Goal: Find contact information: Find contact information

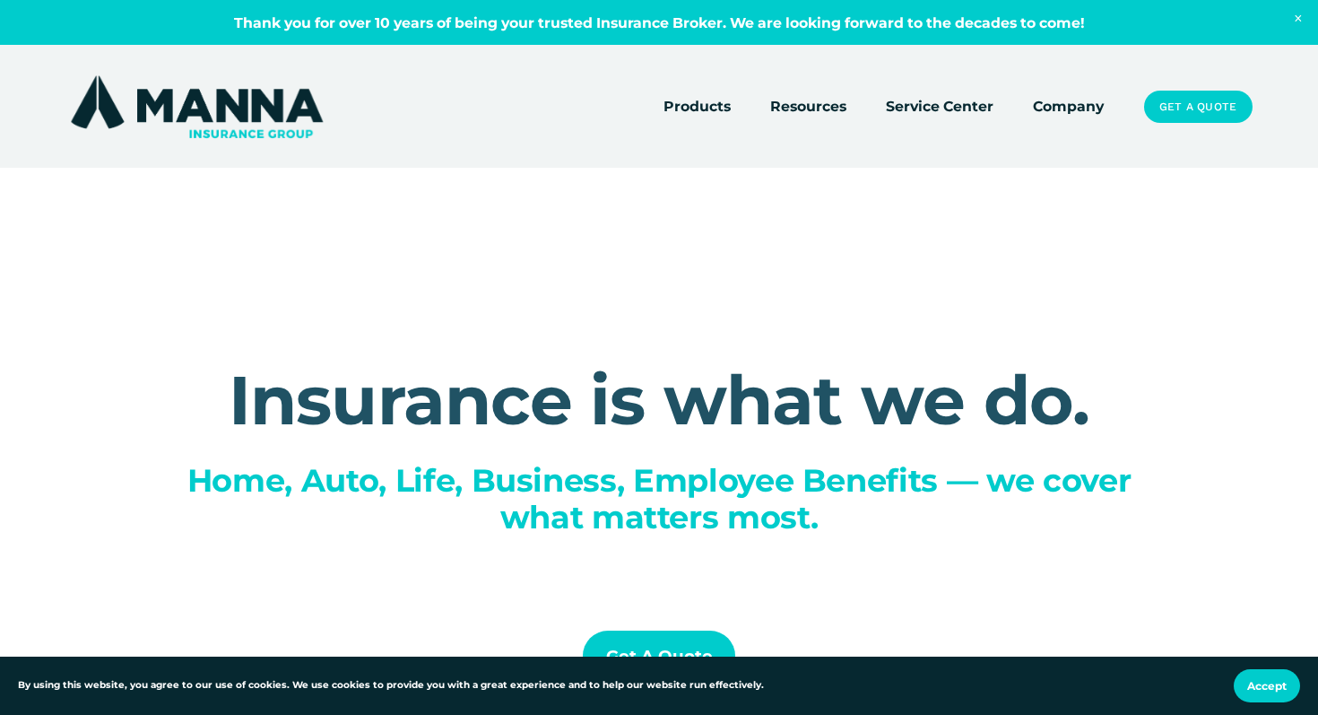
click at [1066, 116] on link "Company" at bounding box center [1068, 106] width 71 height 25
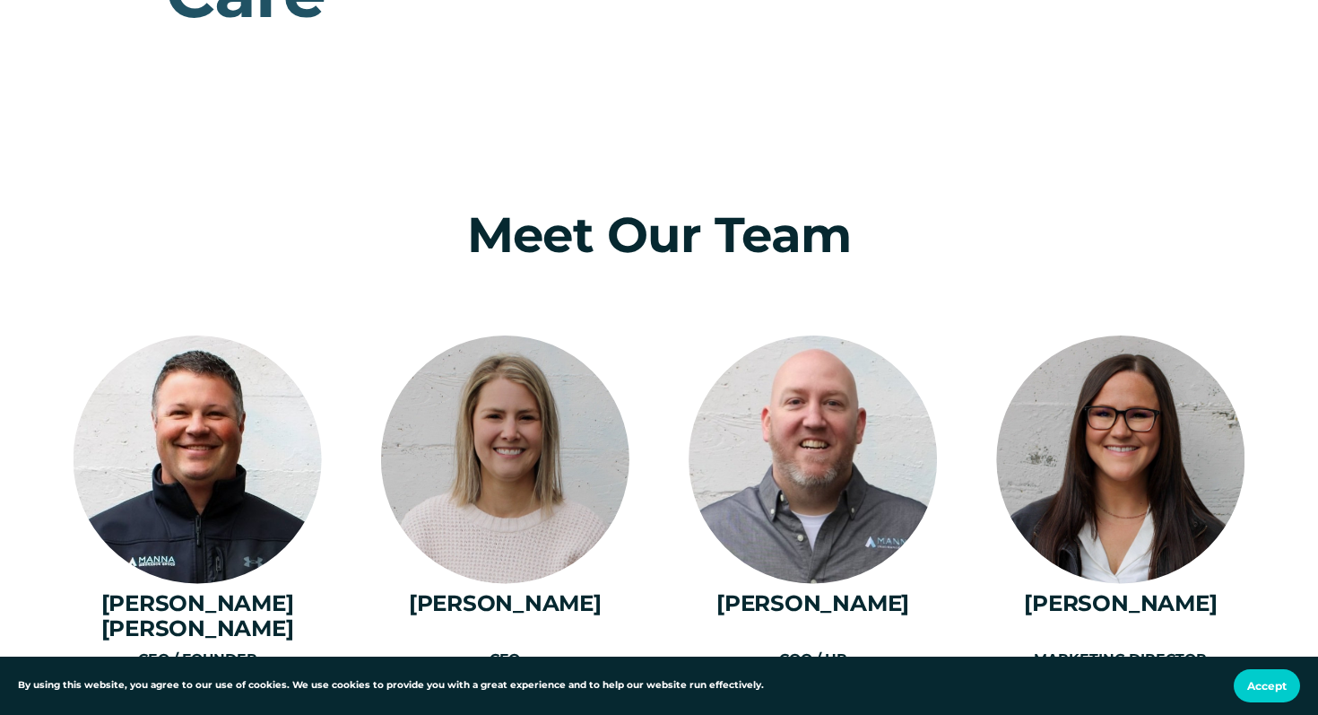
scroll to position [2194, 0]
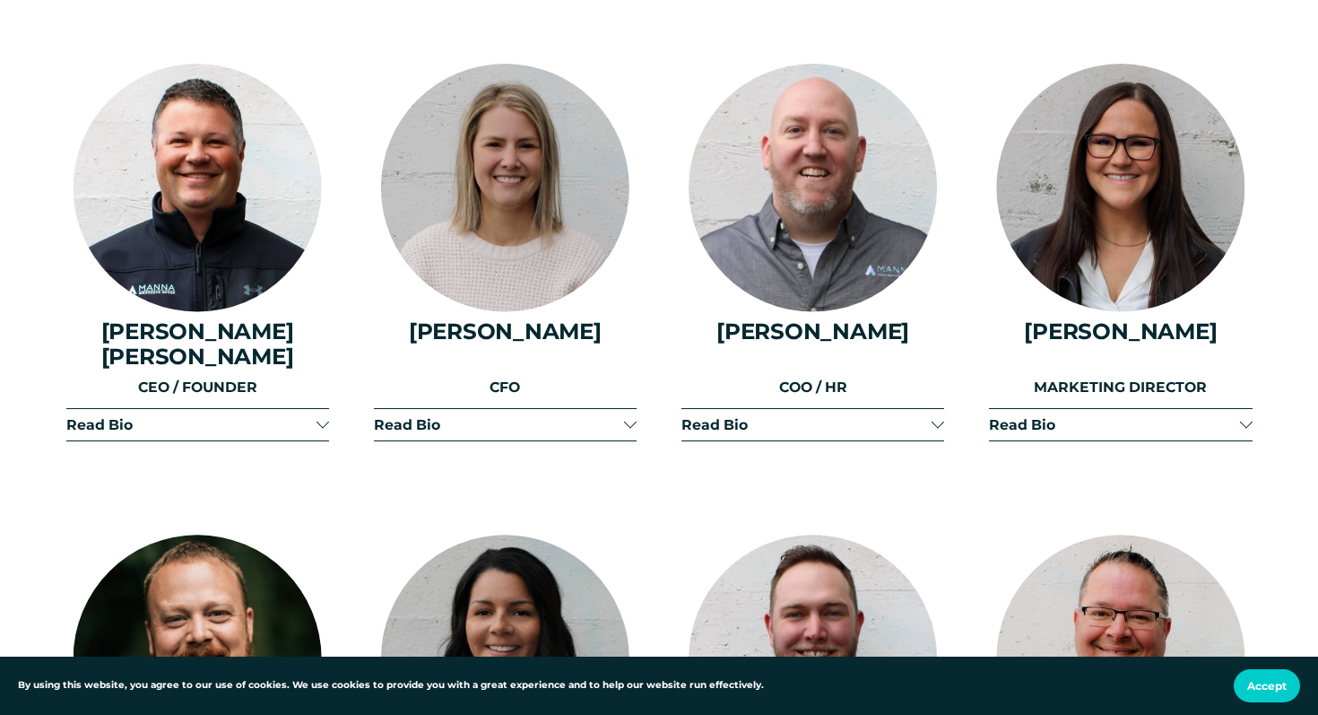
click at [319, 418] on div at bounding box center [323, 424] width 13 height 13
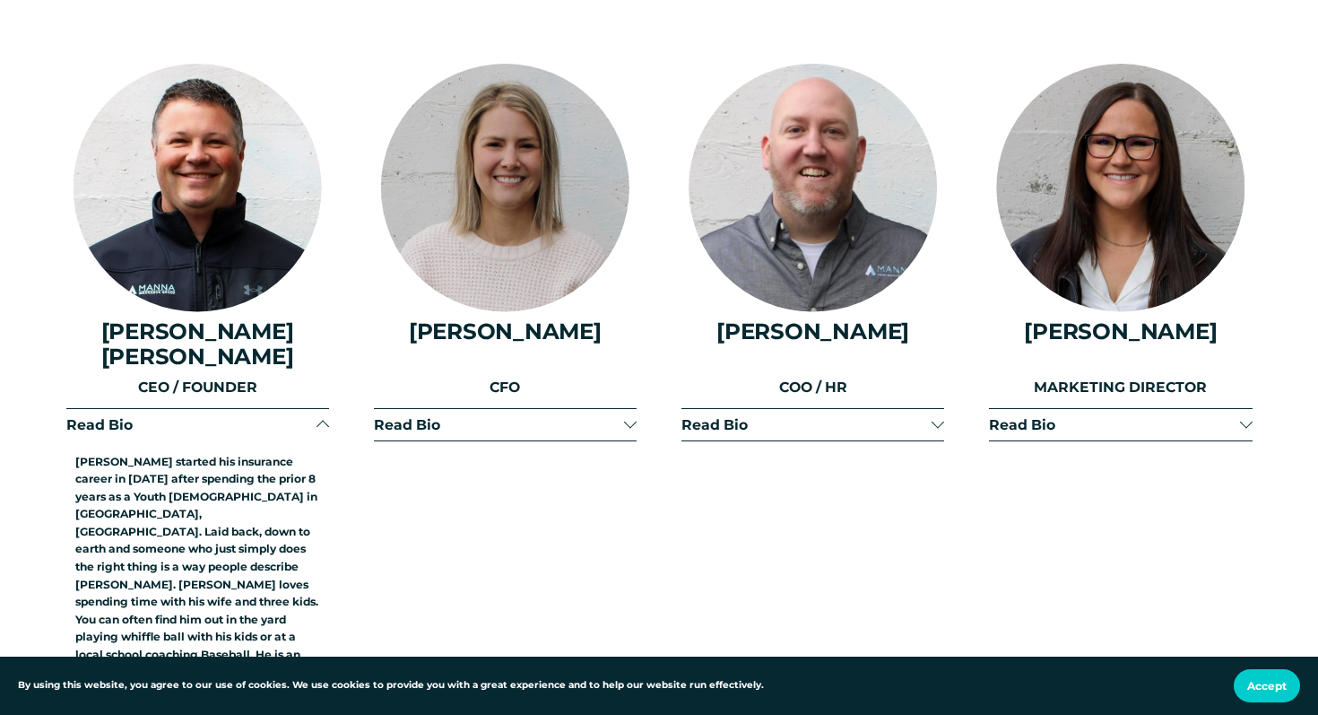
click at [317, 418] on div at bounding box center [323, 424] width 13 height 13
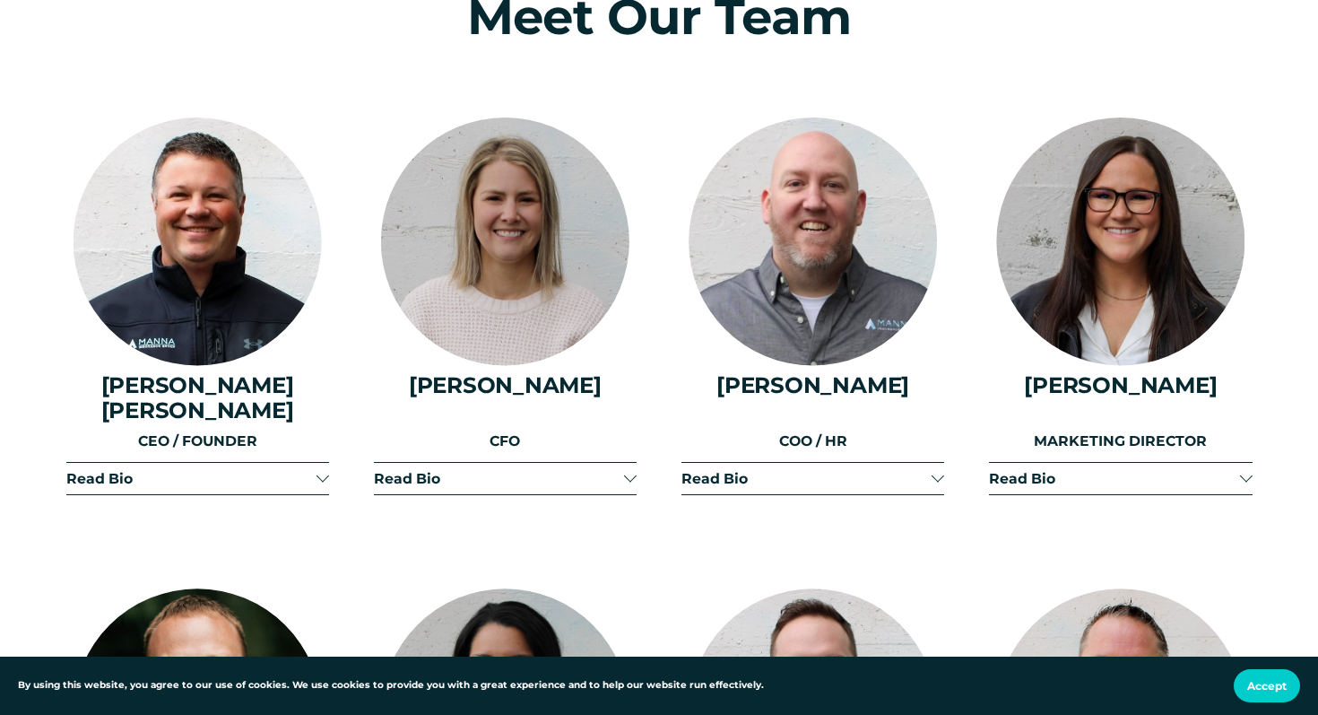
scroll to position [2225, 0]
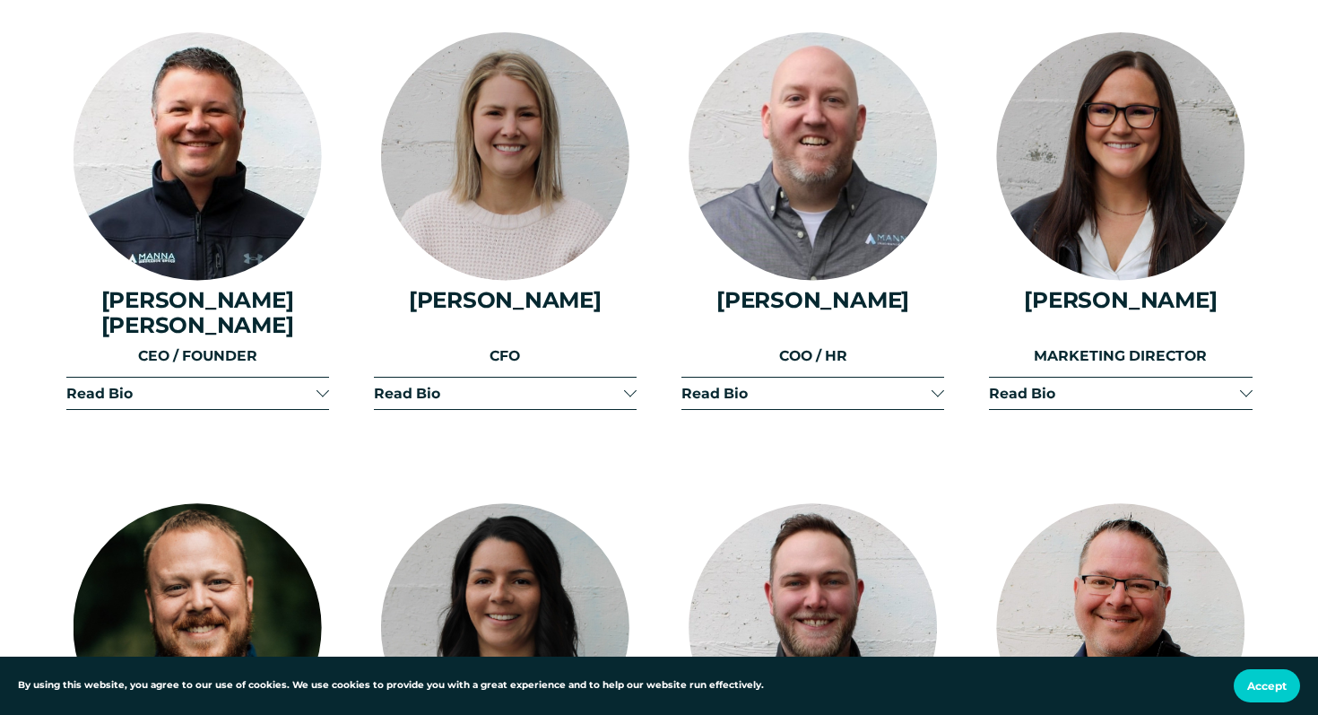
click at [317, 387] on div at bounding box center [323, 393] width 13 height 13
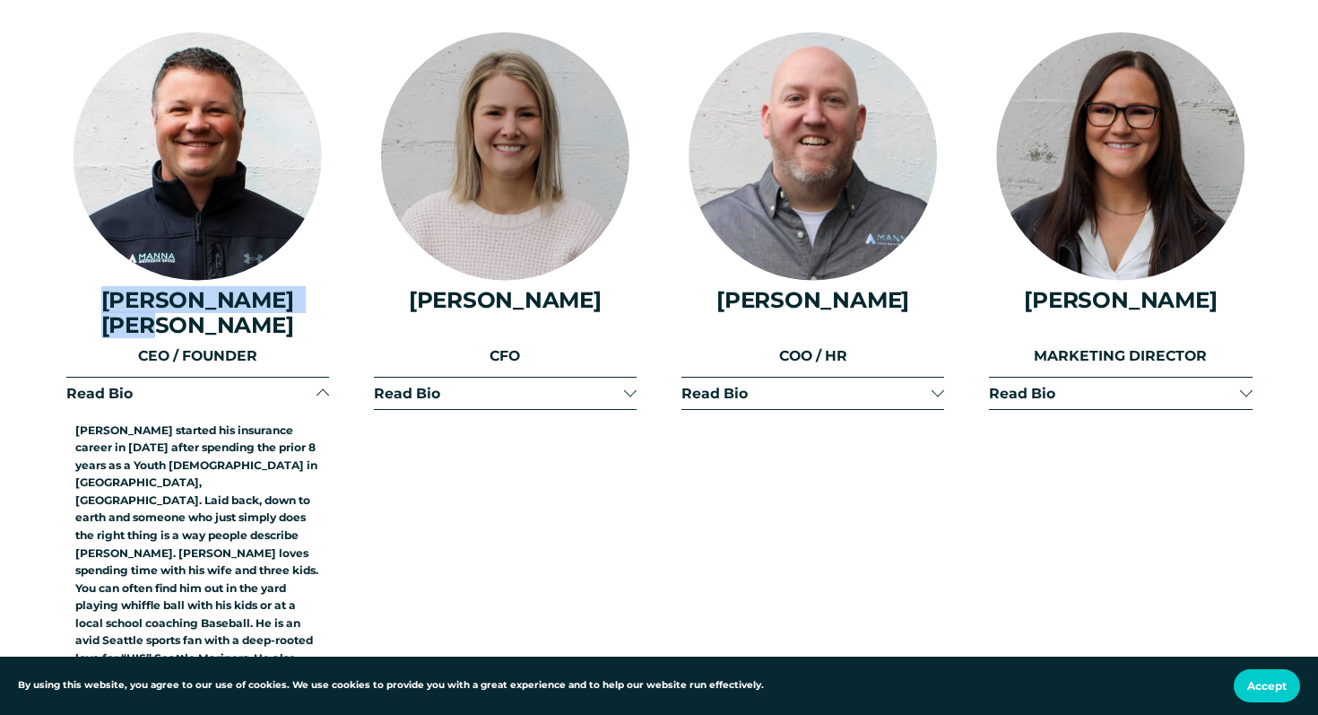
drag, startPoint x: 87, startPoint y: 294, endPoint x: 341, endPoint y: 298, distance: 253.8
copy h4 "[PERSON_NAME] [PERSON_NAME]"
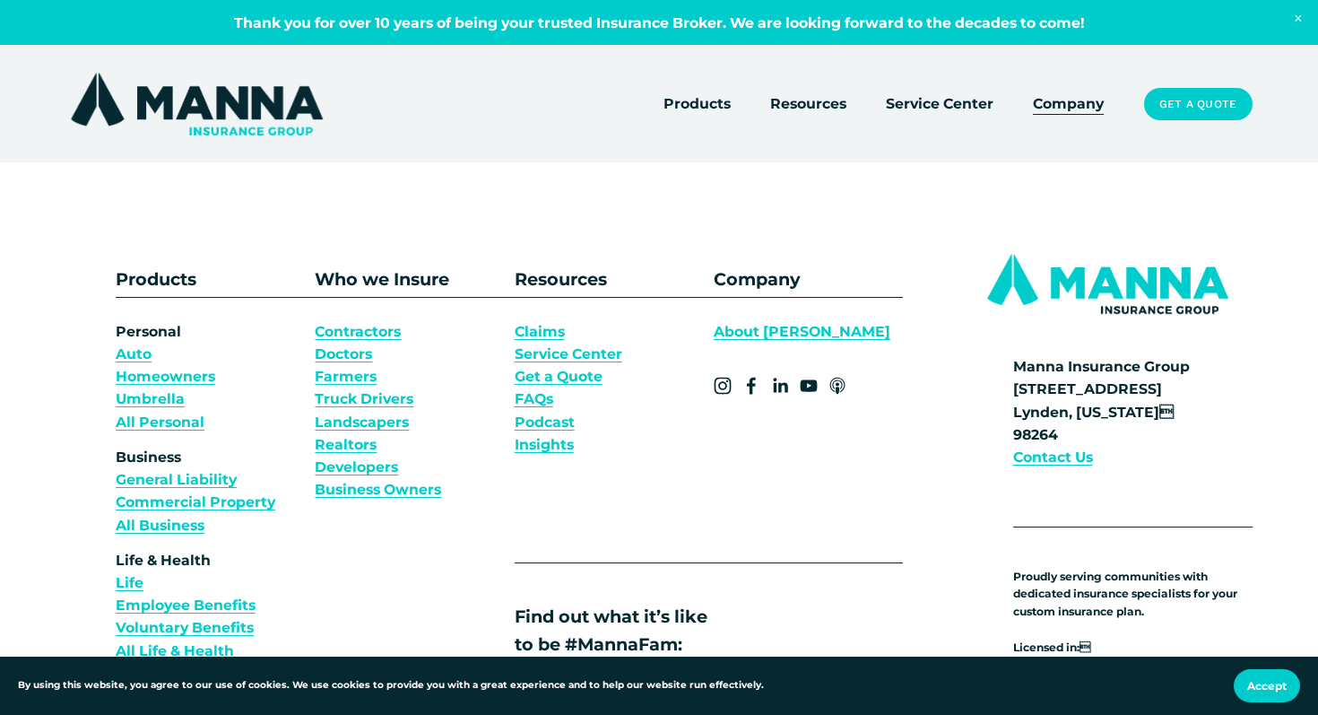
scroll to position [13115, 0]
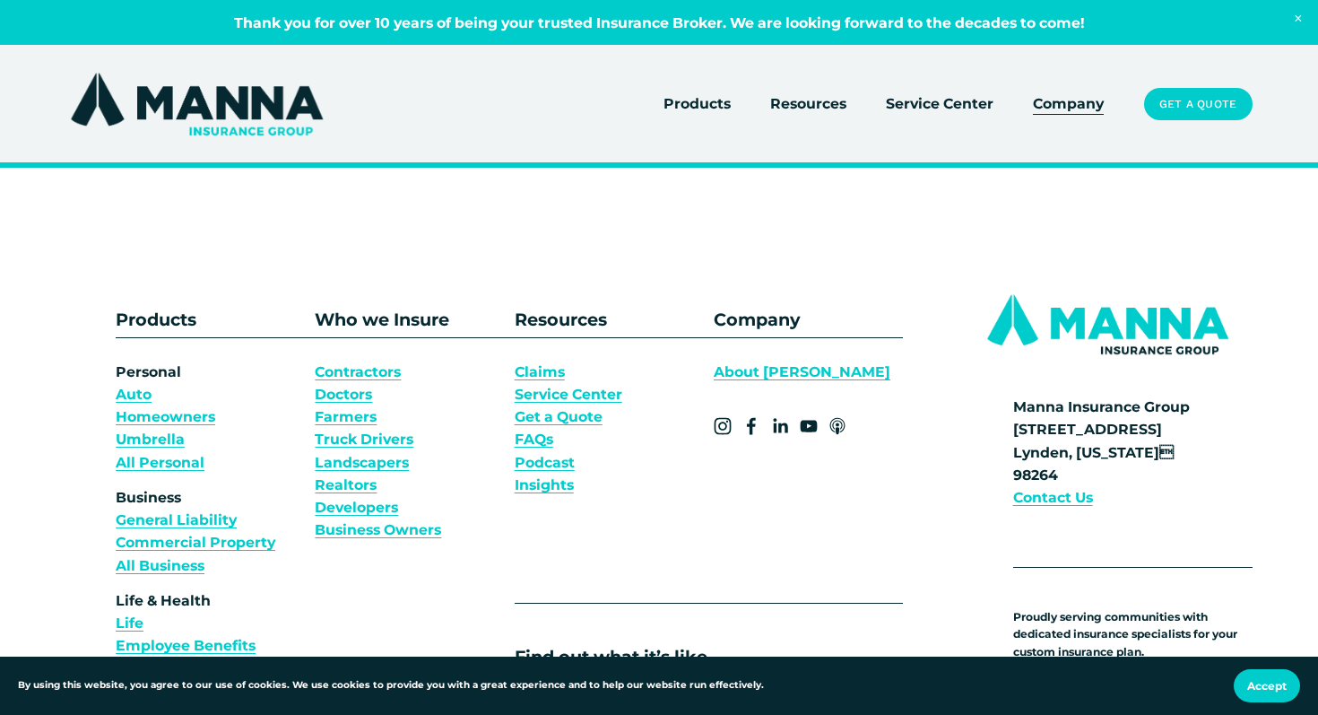
click at [774, 418] on use "LinkedIn" at bounding box center [781, 425] width 14 height 14
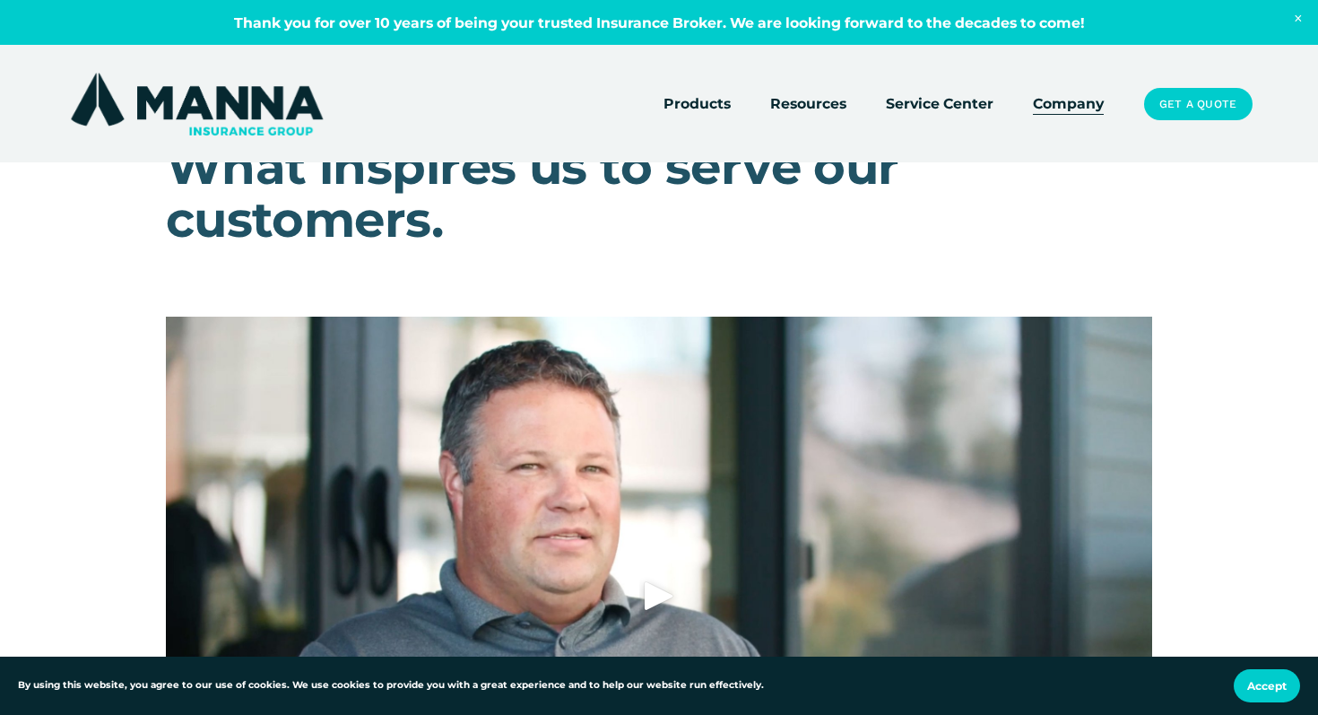
scroll to position [8798, 0]
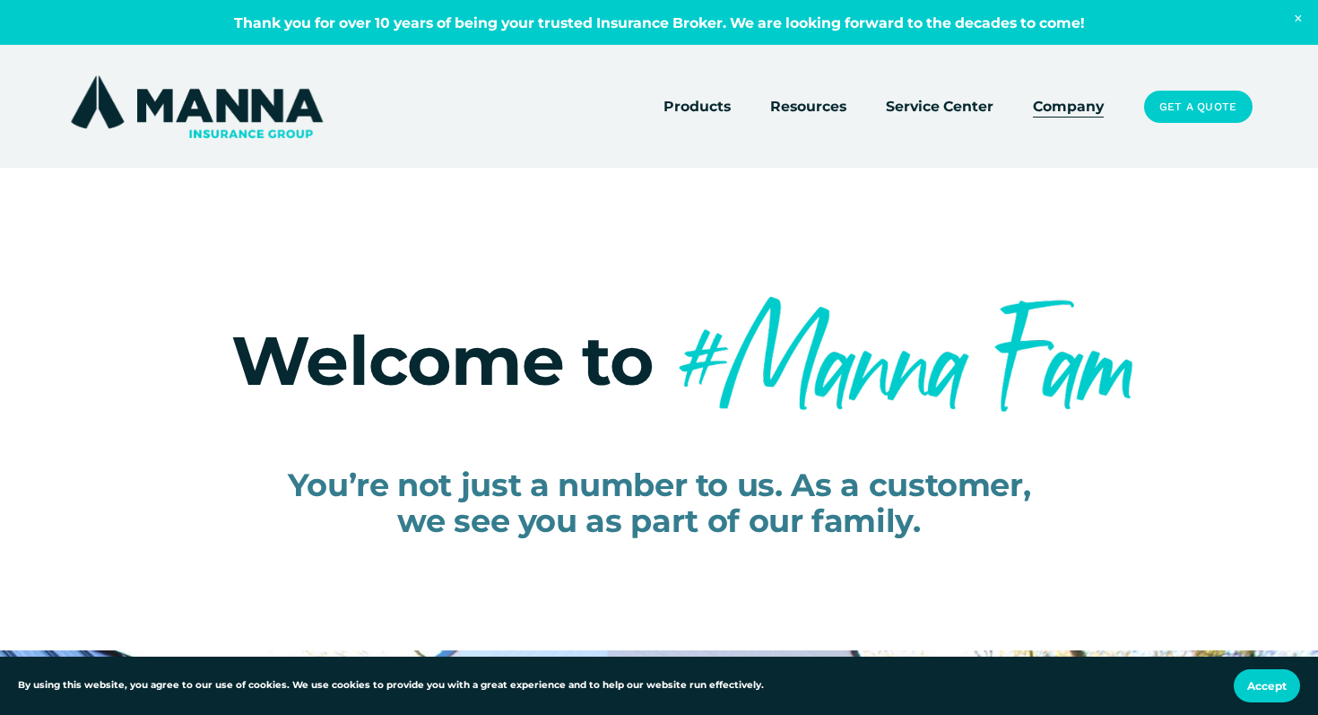
click at [1078, 111] on link "Company" at bounding box center [1068, 106] width 71 height 25
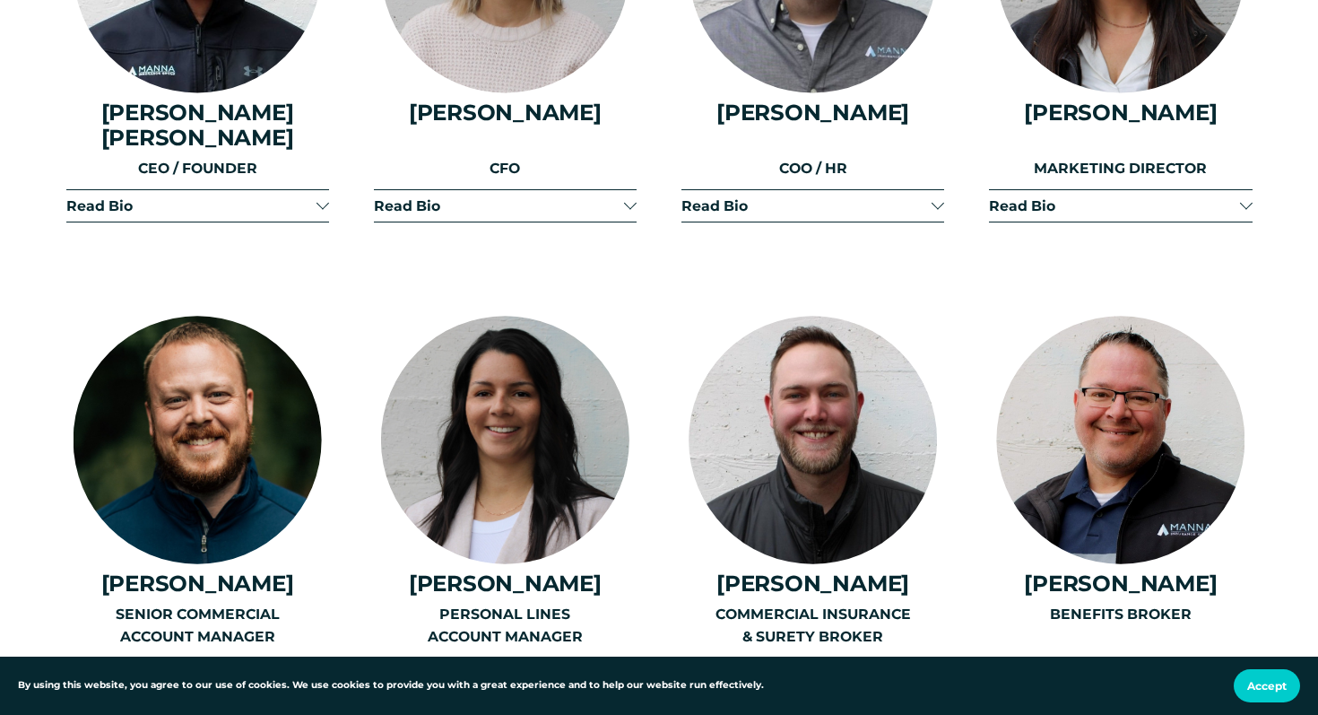
scroll to position [2415, 0]
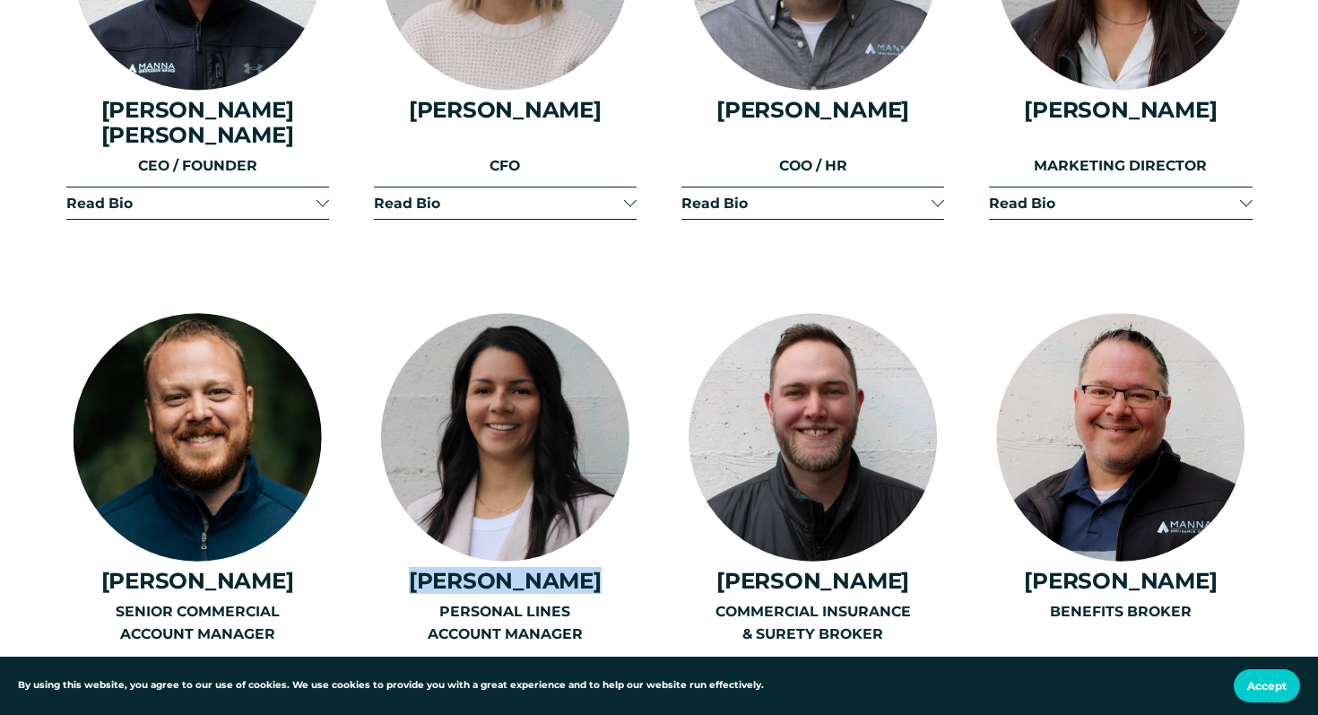
drag, startPoint x: 416, startPoint y: 556, endPoint x: 603, endPoint y: 559, distance: 186.6
click at [604, 568] on h4 "[PERSON_NAME]" at bounding box center [505, 581] width 263 height 26
copy h4 "[PERSON_NAME]"
